Goal: Transaction & Acquisition: Purchase product/service

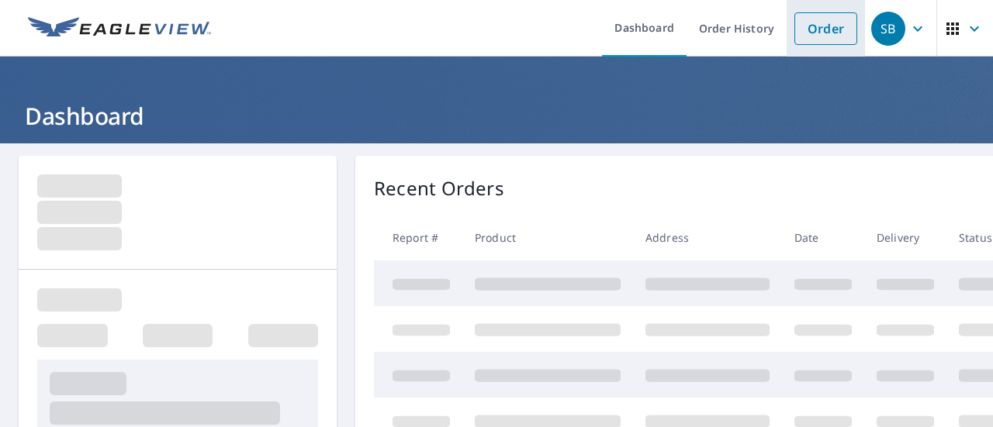
click at [821, 16] on link "Order" at bounding box center [825, 28] width 63 height 33
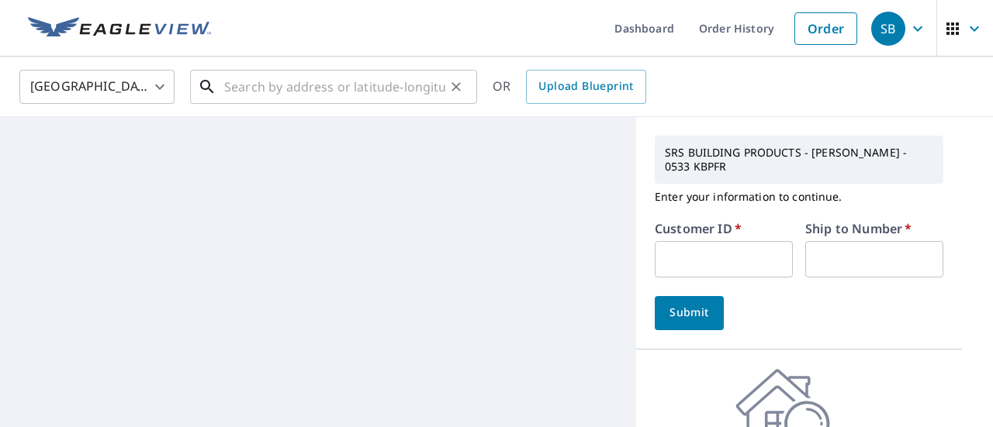
click at [344, 80] on input "text" at bounding box center [334, 86] width 221 height 43
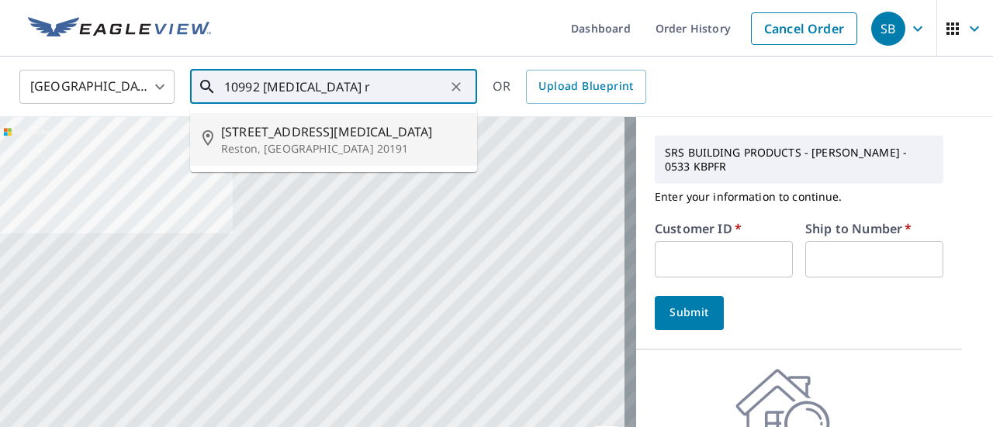
click at [306, 132] on span "[STREET_ADDRESS][MEDICAL_DATA]" at bounding box center [343, 132] width 244 height 19
type input "[STREET_ADDRESS][MEDICAL_DATA]"
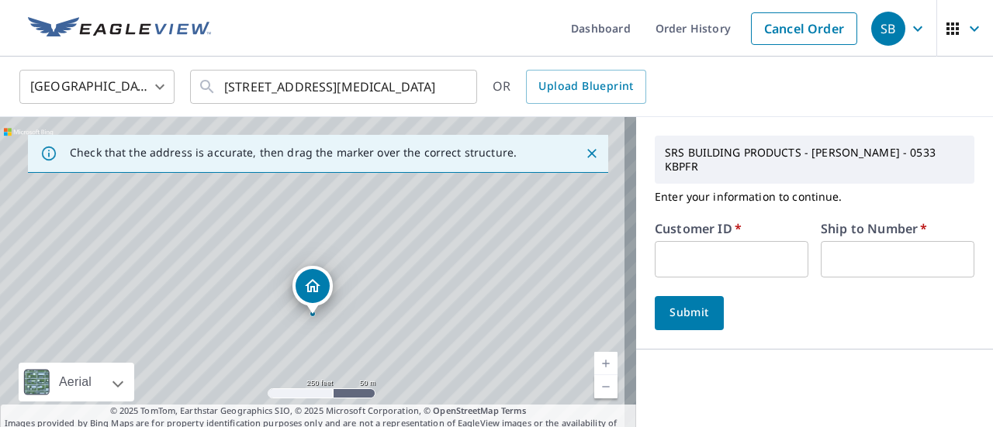
click at [709, 257] on input "text" at bounding box center [732, 259] width 154 height 36
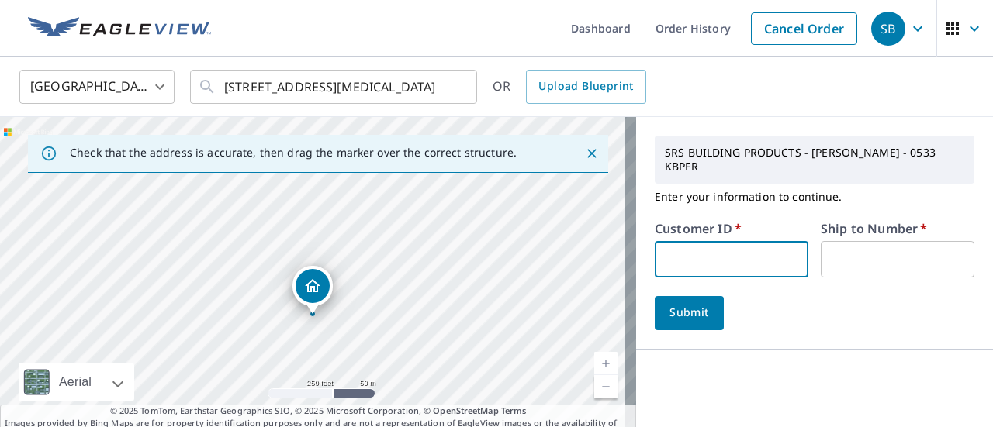
type input "1099830"
click at [820, 241] on input "text" at bounding box center [897, 259] width 154 height 36
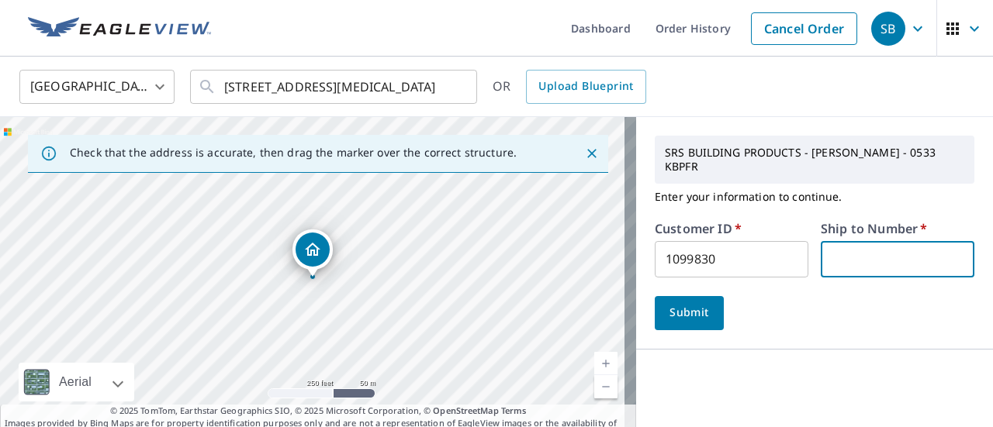
type input "1"
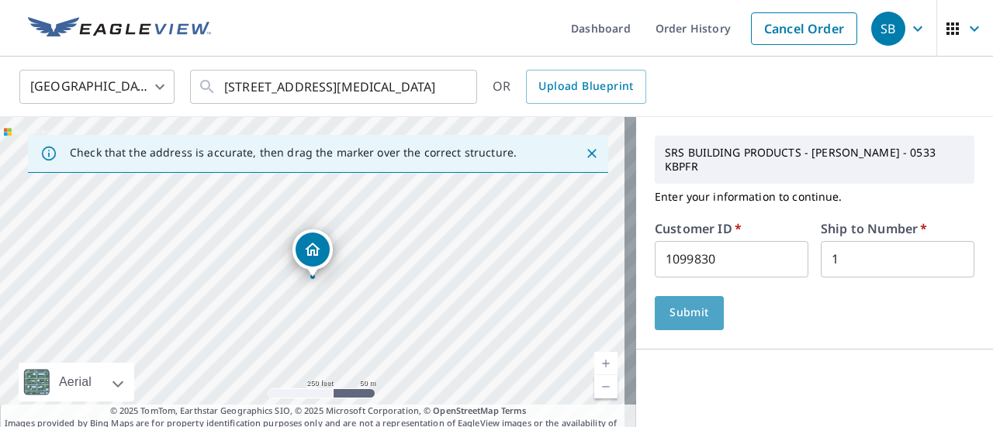
click at [693, 307] on span "Submit" at bounding box center [689, 312] width 44 height 19
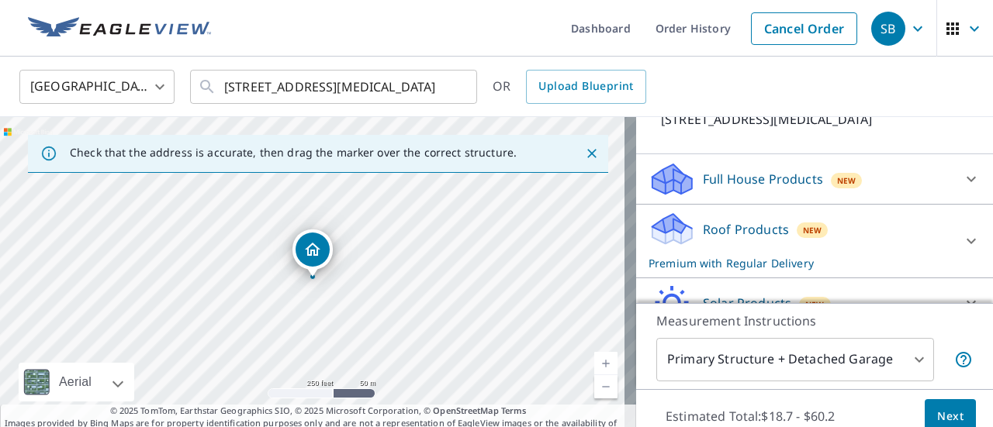
scroll to position [310, 0]
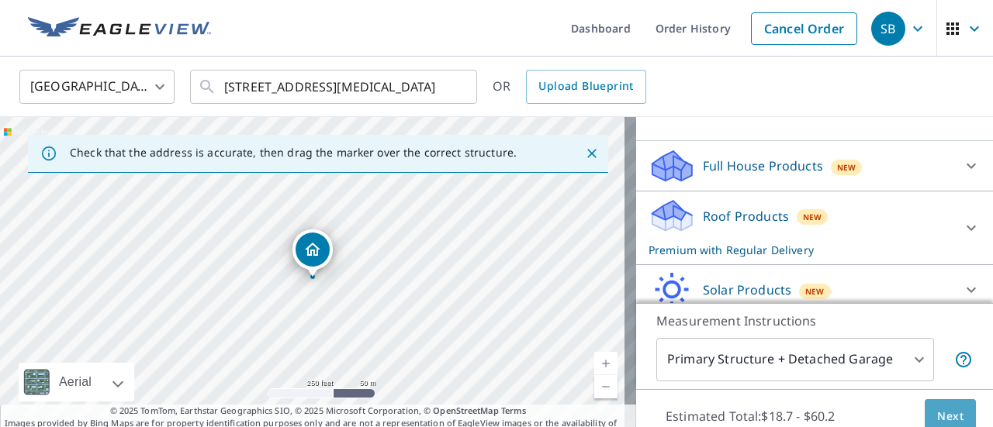
click at [924, 416] on button "Next" at bounding box center [949, 416] width 51 height 35
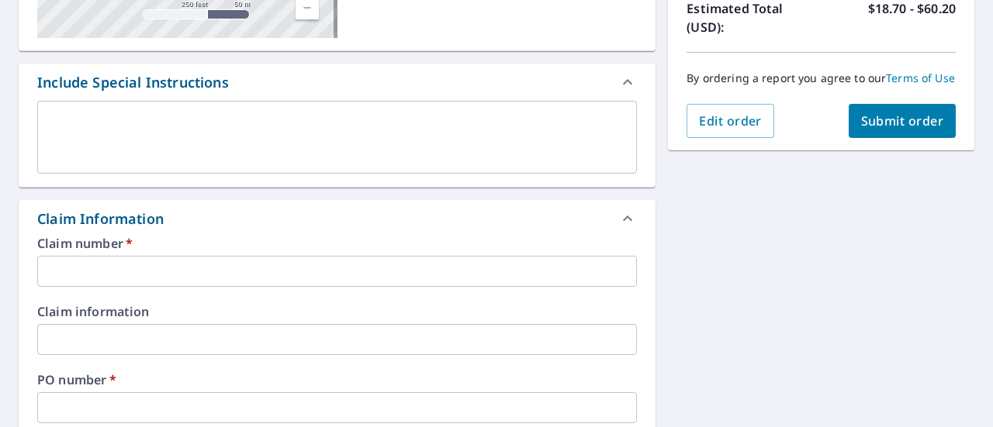
scroll to position [388, 0]
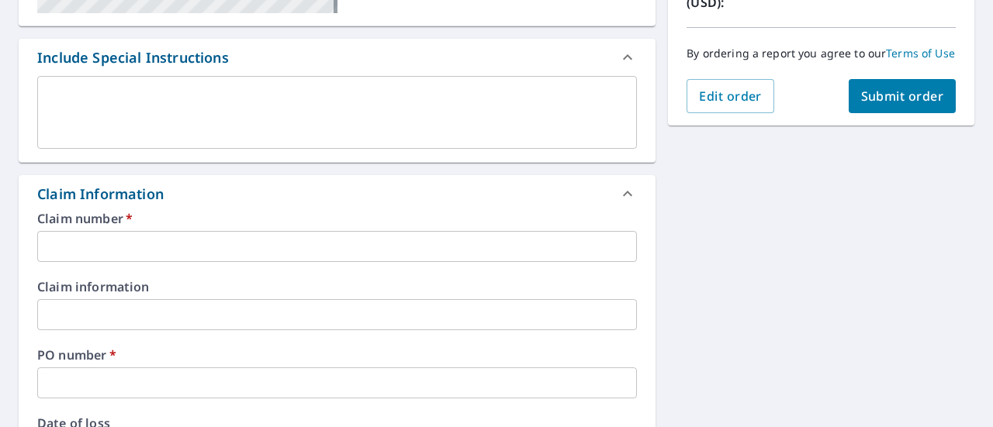
click at [163, 272] on div "Claim number   * ​ Claim information ​ PO number   * ​ Date of loss ​ Cat ID ​" at bounding box center [337, 380] width 637 height 336
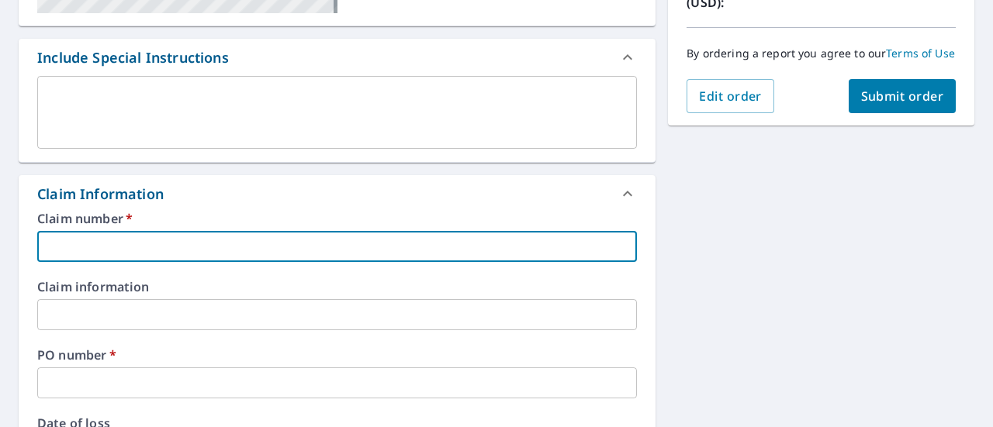
click at [162, 257] on input "text" at bounding box center [336, 246] width 599 height 31
type input "1099830"
checkbox input "true"
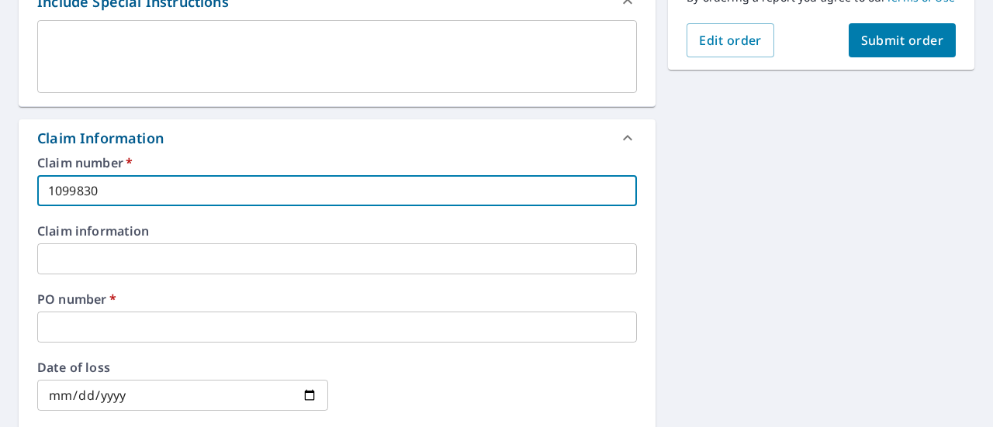
scroll to position [465, 0]
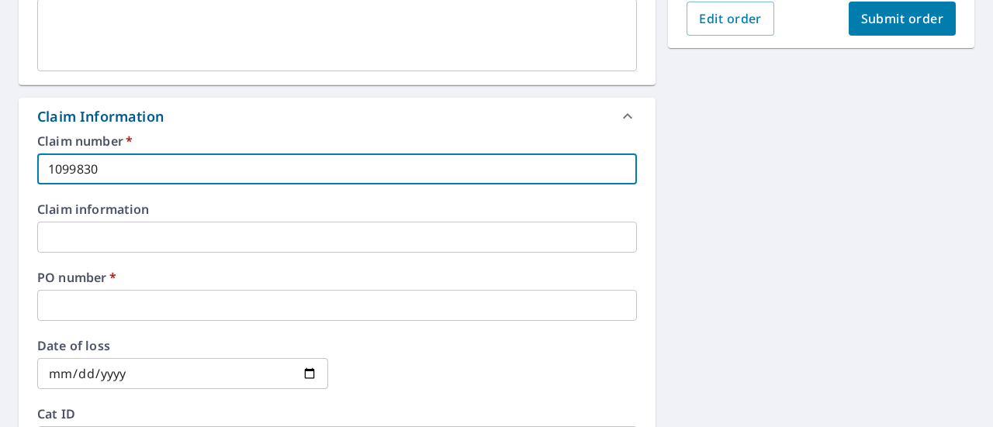
click at [107, 300] on input "text" at bounding box center [336, 305] width 599 height 31
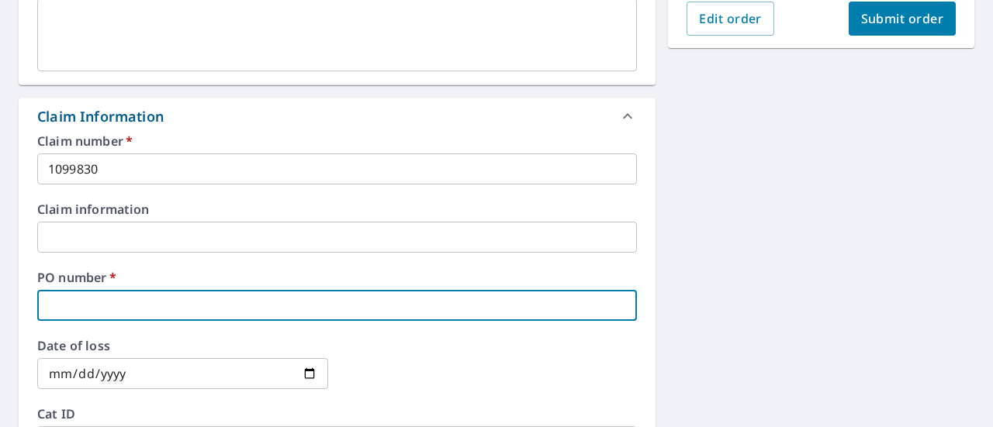
type input "1099830"
click at [848, 33] on button "Submit order" at bounding box center [902, 19] width 108 height 34
checkbox input "true"
